Goal: Book appointment/travel/reservation

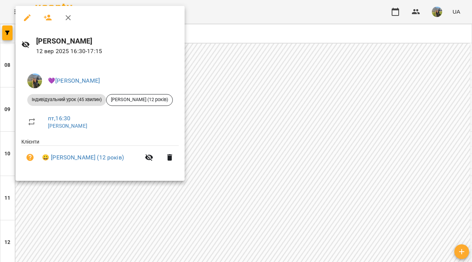
click at [264, 125] on div at bounding box center [236, 131] width 472 height 262
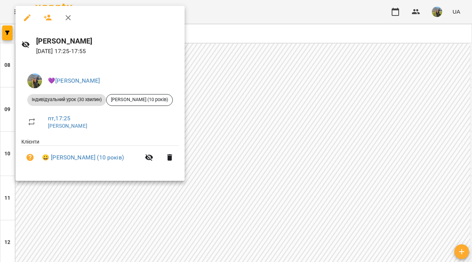
click at [308, 147] on div at bounding box center [236, 131] width 472 height 262
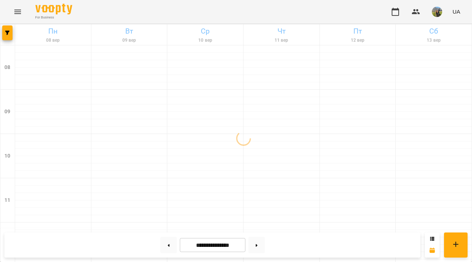
scroll to position [149, 0]
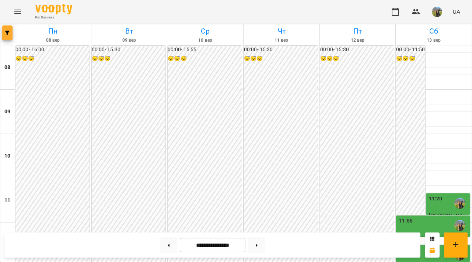
click at [8, 33] on icon "button" at bounding box center [7, 33] width 4 height 4
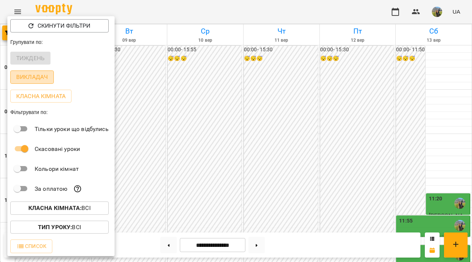
click at [46, 76] on p "Викладач" at bounding box center [32, 77] width 32 height 9
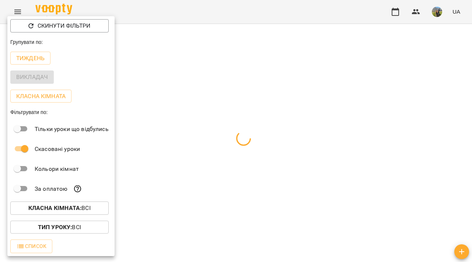
click at [201, 84] on div at bounding box center [236, 131] width 472 height 262
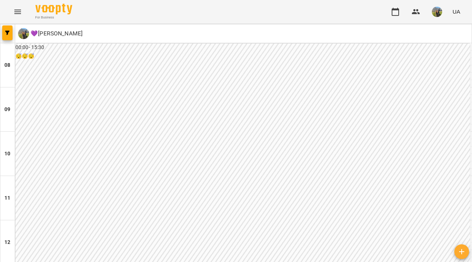
scroll to position [386, 0]
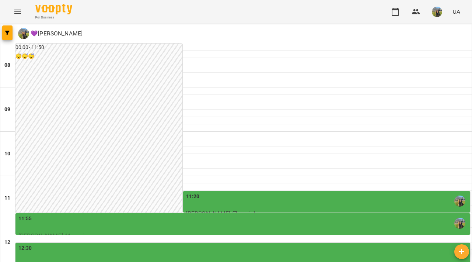
scroll to position [225, 0]
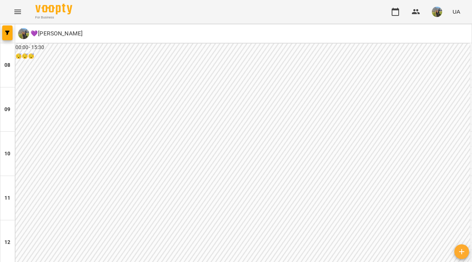
scroll to position [362, 0]
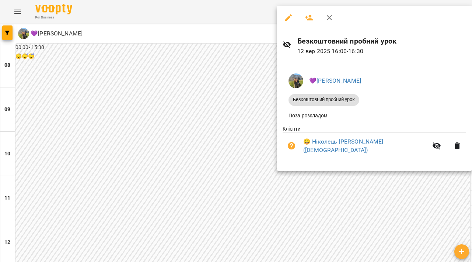
click at [215, 154] on div at bounding box center [236, 131] width 472 height 262
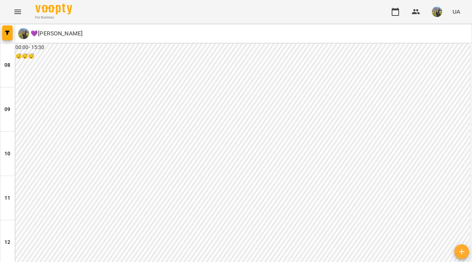
scroll to position [357, 0]
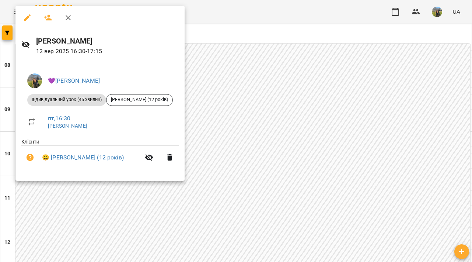
click at [393, 151] on div at bounding box center [236, 131] width 472 height 262
